Goal: Check status

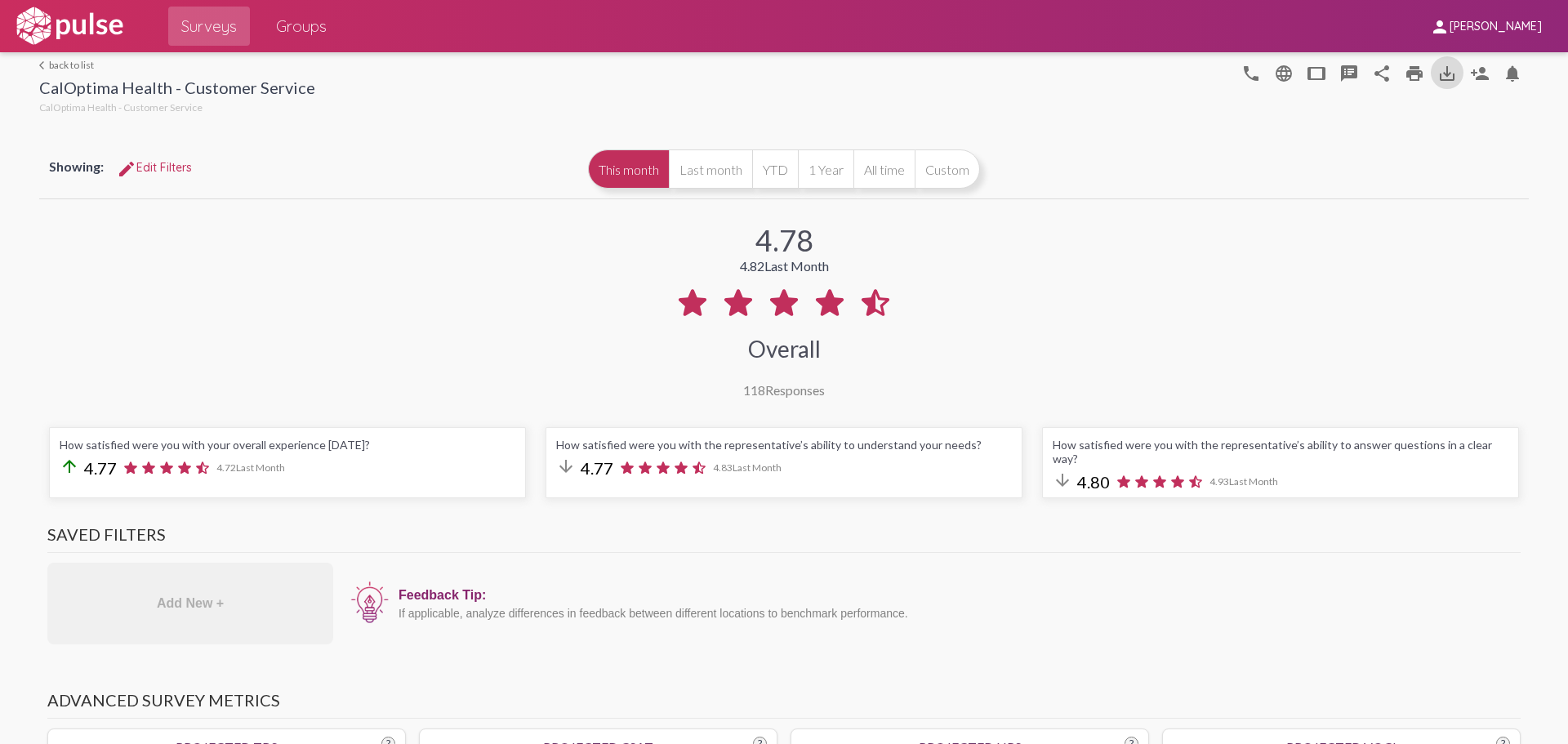
scroll to position [163, 0]
click at [1201, 335] on div "4.78 4.82 Last Month Overall 119 Responses" at bounding box center [784, 300] width 1490 height 195
